Goal: Answer question/provide support

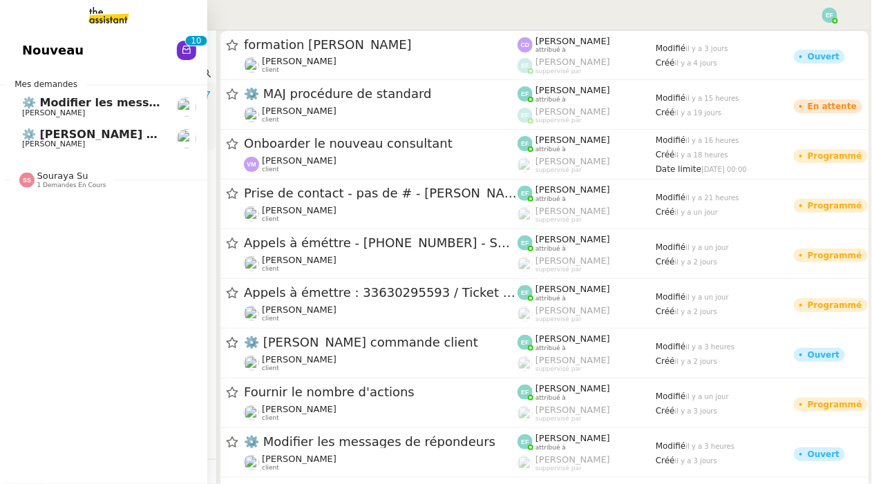
click at [58, 137] on span "⚙️ [PERSON_NAME] commande client" at bounding box center [137, 134] width 231 height 13
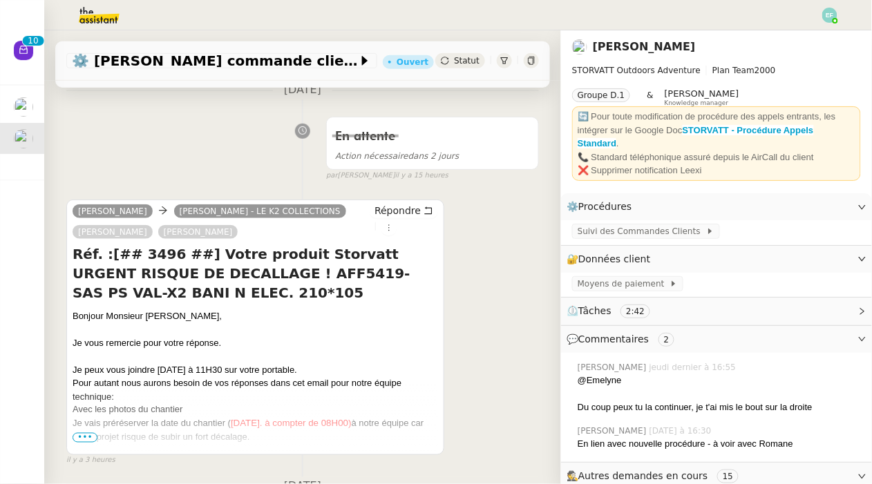
scroll to position [221, 0]
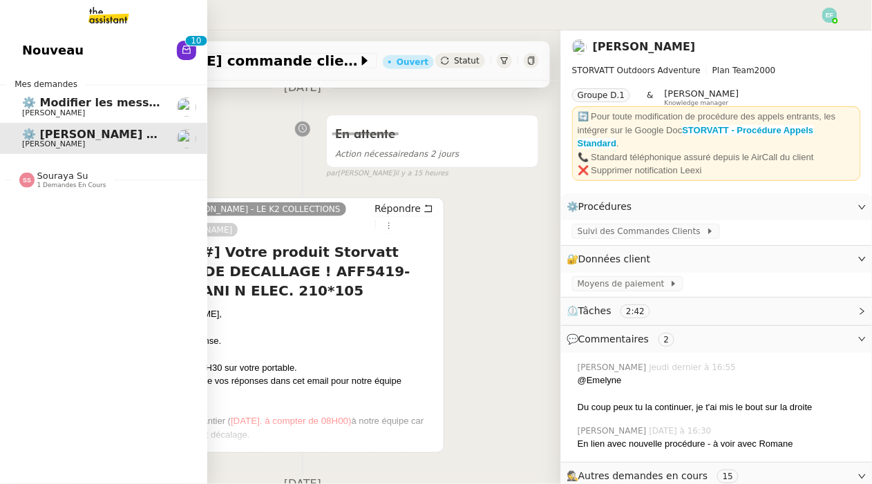
click at [168, 105] on link "⚙️ Modifier les messages de répondeurs Thomas SOULIER" at bounding box center [103, 107] width 207 height 32
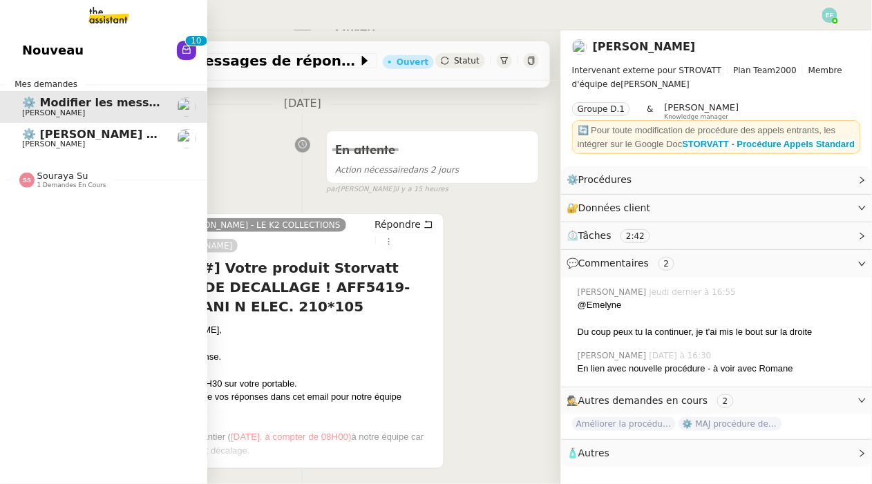
scroll to position [201, 0]
